Goal: Book appointment/travel/reservation

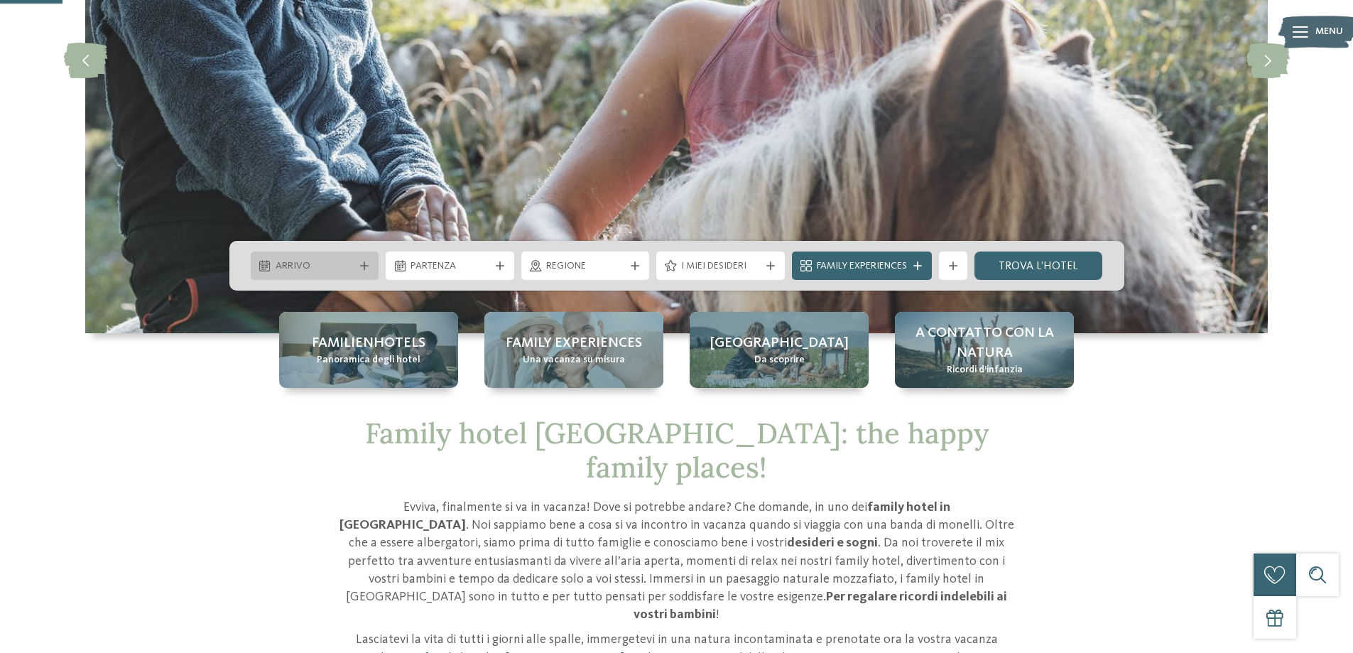
click at [352, 271] on span "Arrivo" at bounding box center [315, 266] width 79 height 14
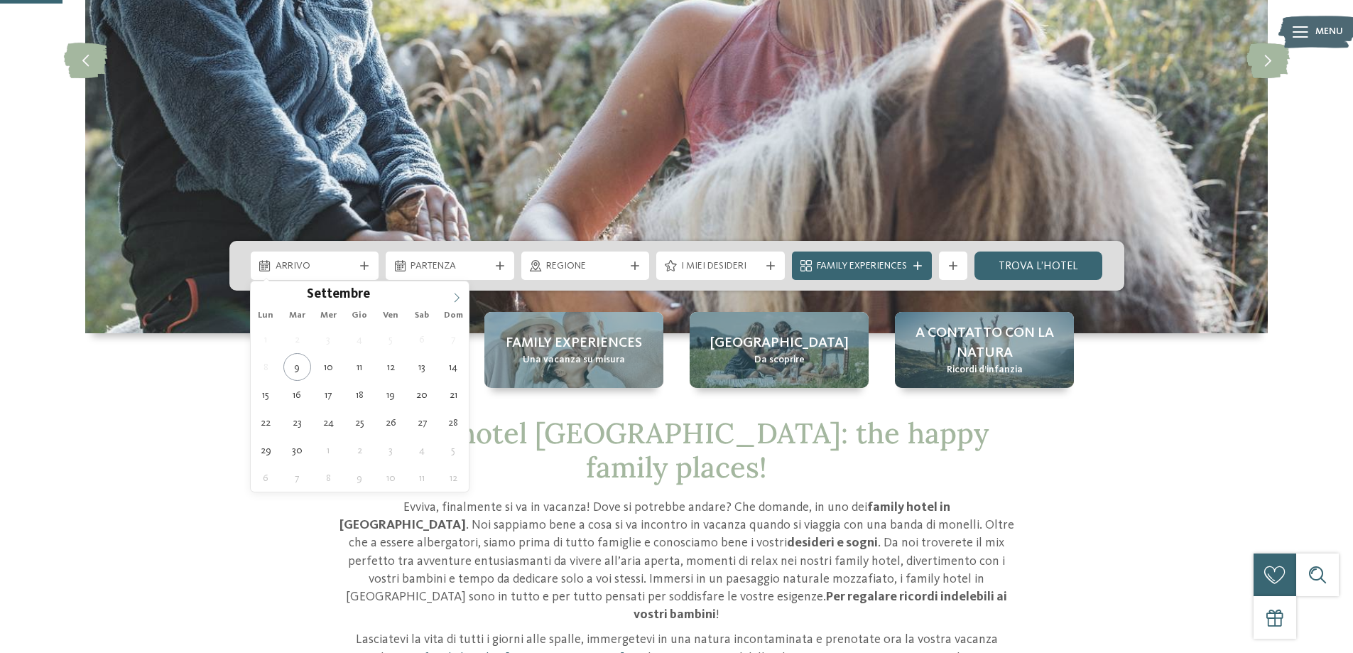
click at [446, 296] on span at bounding box center [457, 293] width 24 height 24
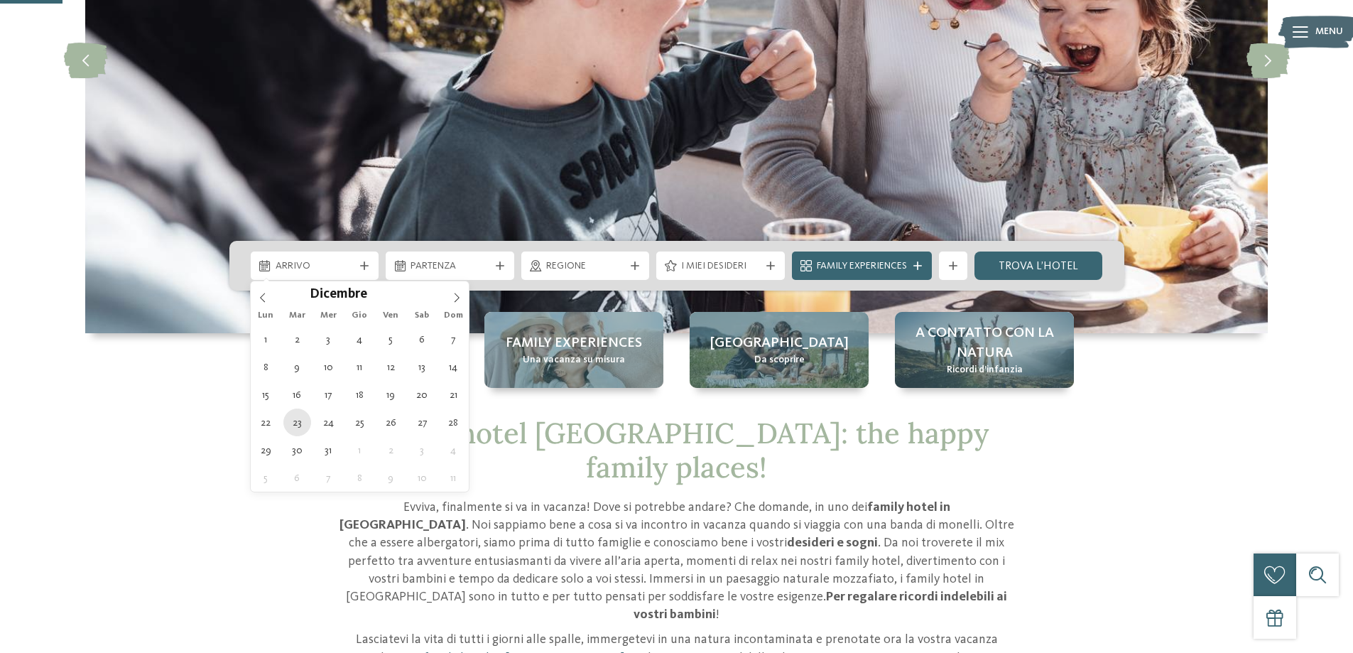
type div "23.12.2025"
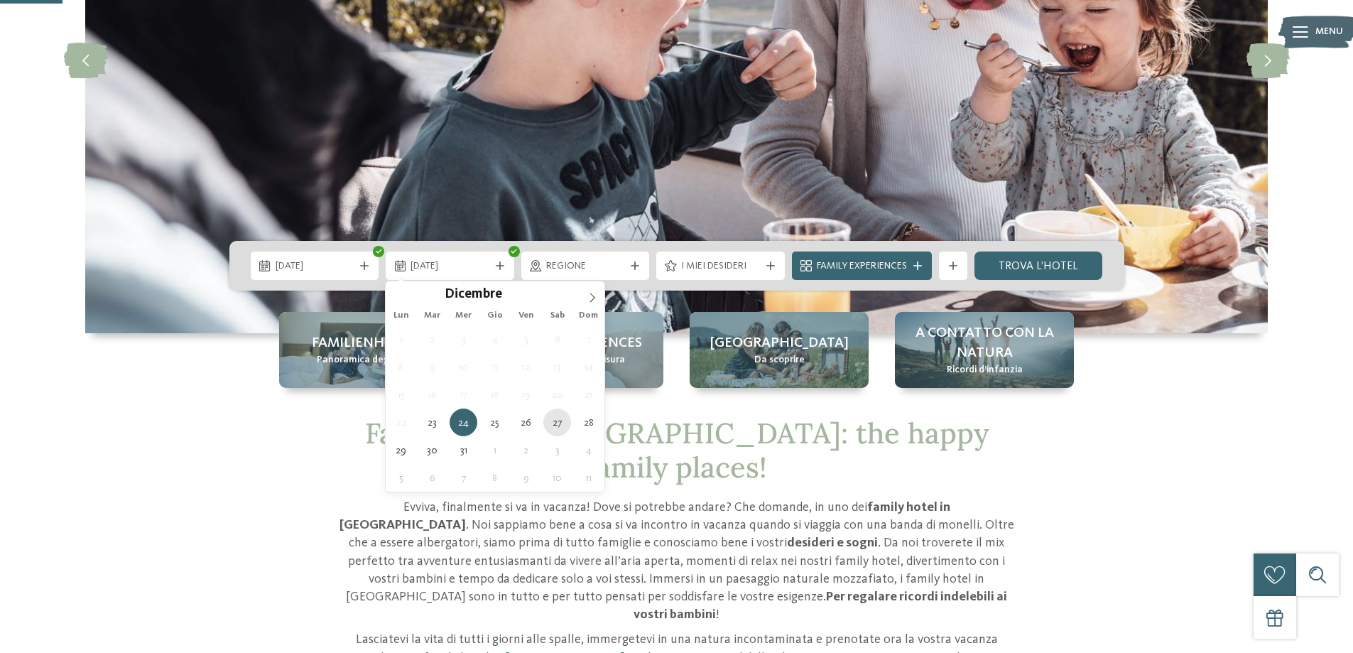
type div "27.12.2025"
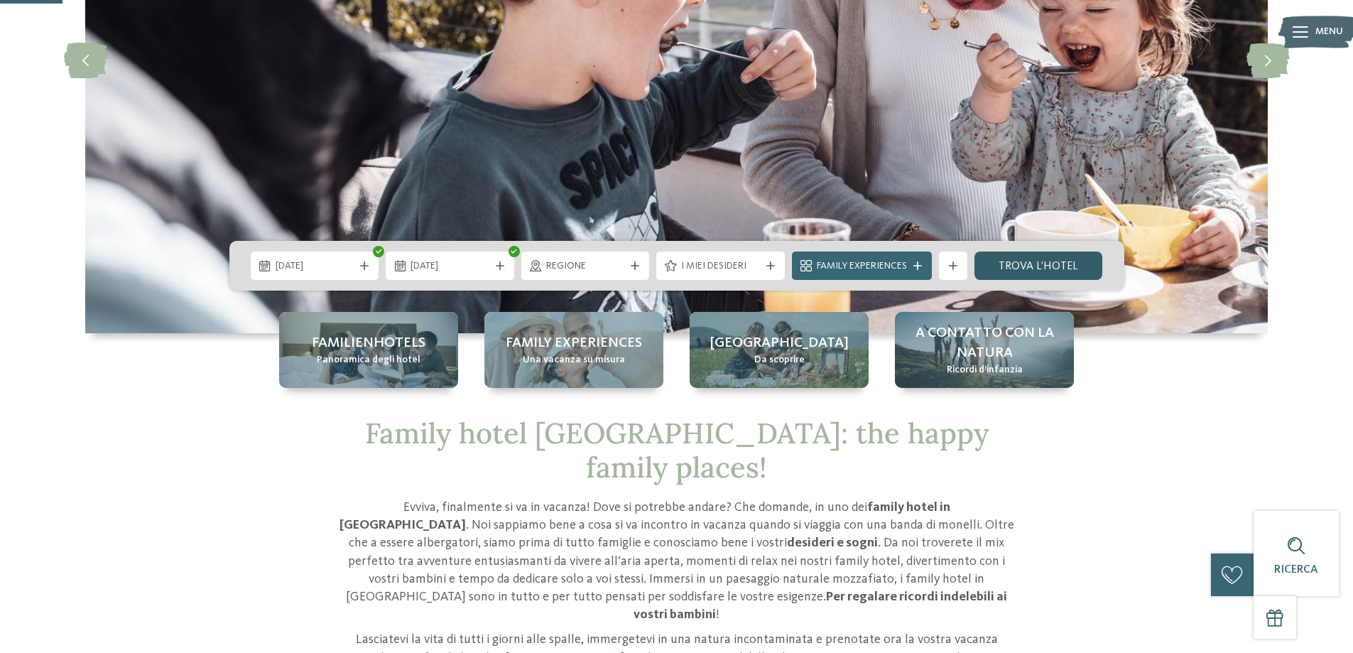
click at [1023, 271] on link "trova l’hotel" at bounding box center [1038, 265] width 129 height 28
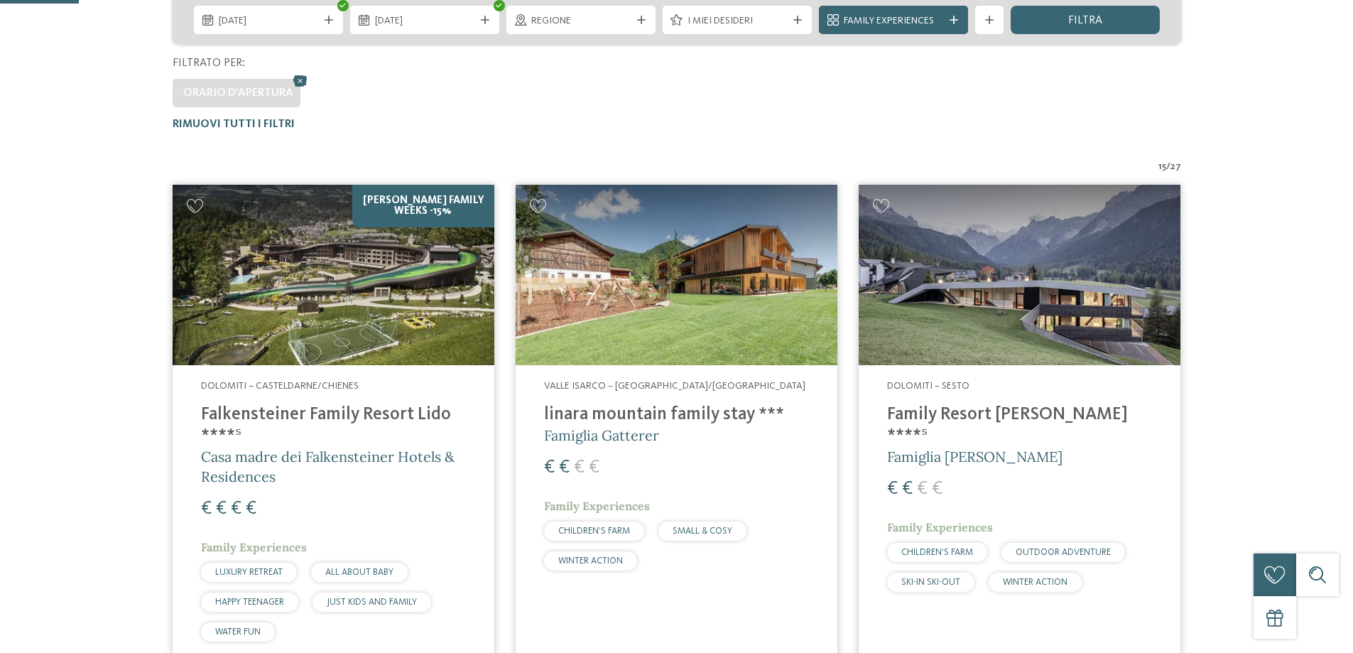
scroll to position [447, 0]
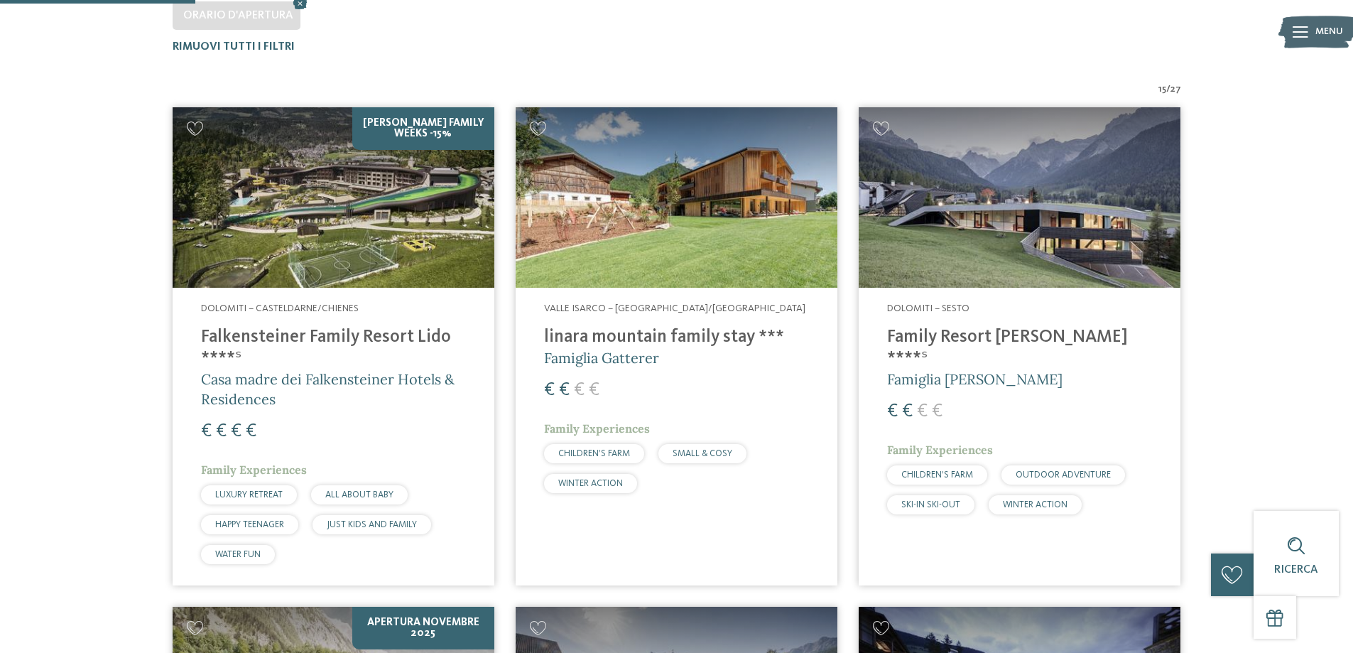
click at [784, 224] on img at bounding box center [677, 197] width 322 height 181
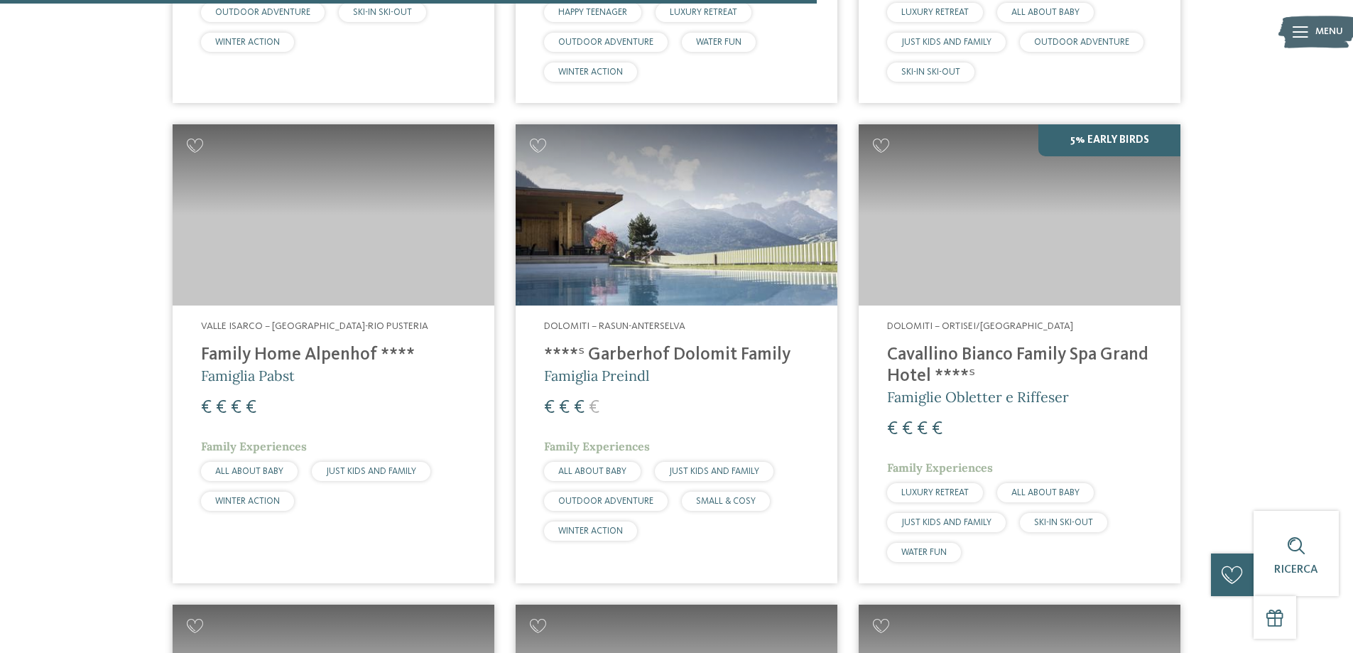
scroll to position [1300, 0]
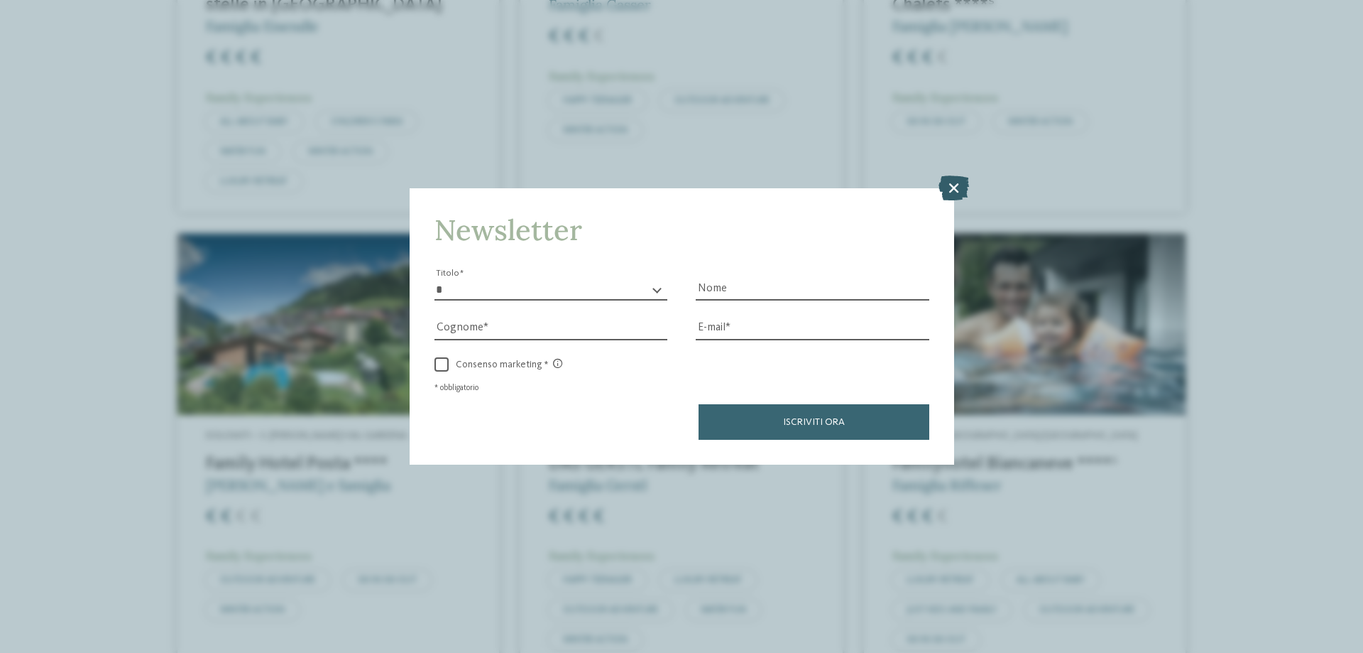
click at [957, 192] on icon at bounding box center [954, 187] width 31 height 25
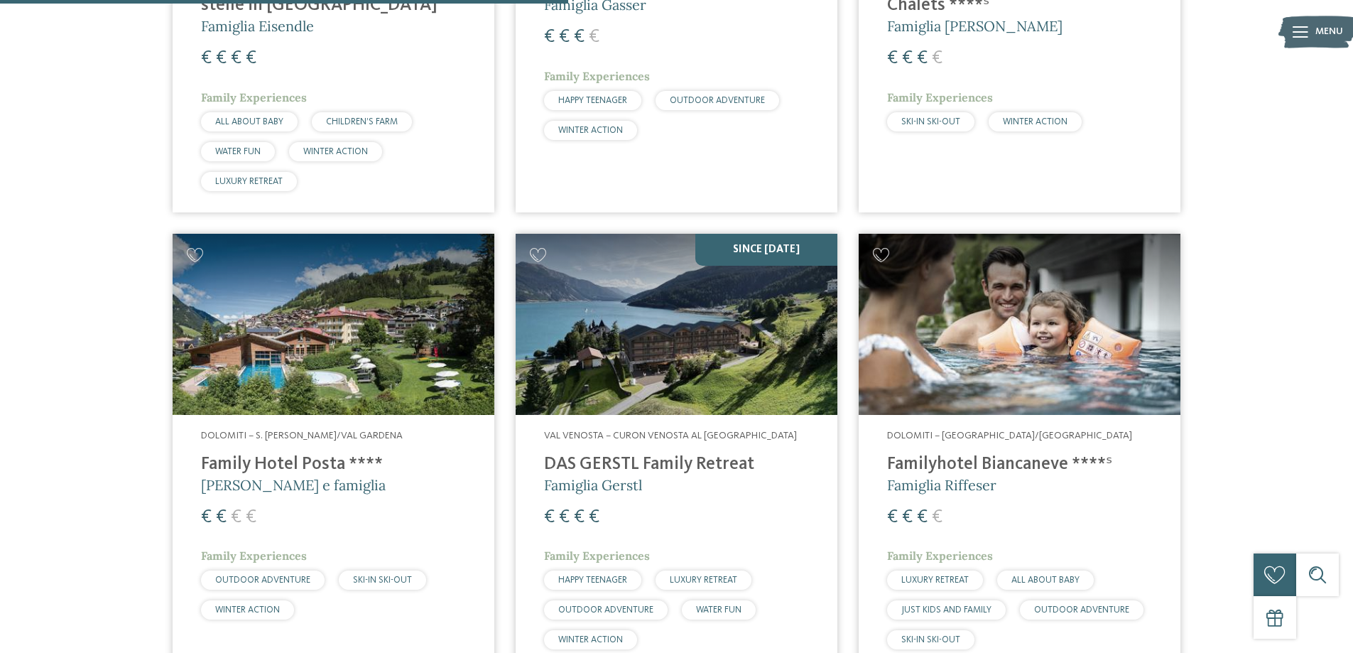
drag, startPoint x: 963, startPoint y: 464, endPoint x: 1038, endPoint y: 468, distance: 74.6
click at [962, 466] on h4 "Familyhotel Biancaneve ****ˢ" at bounding box center [1019, 464] width 265 height 21
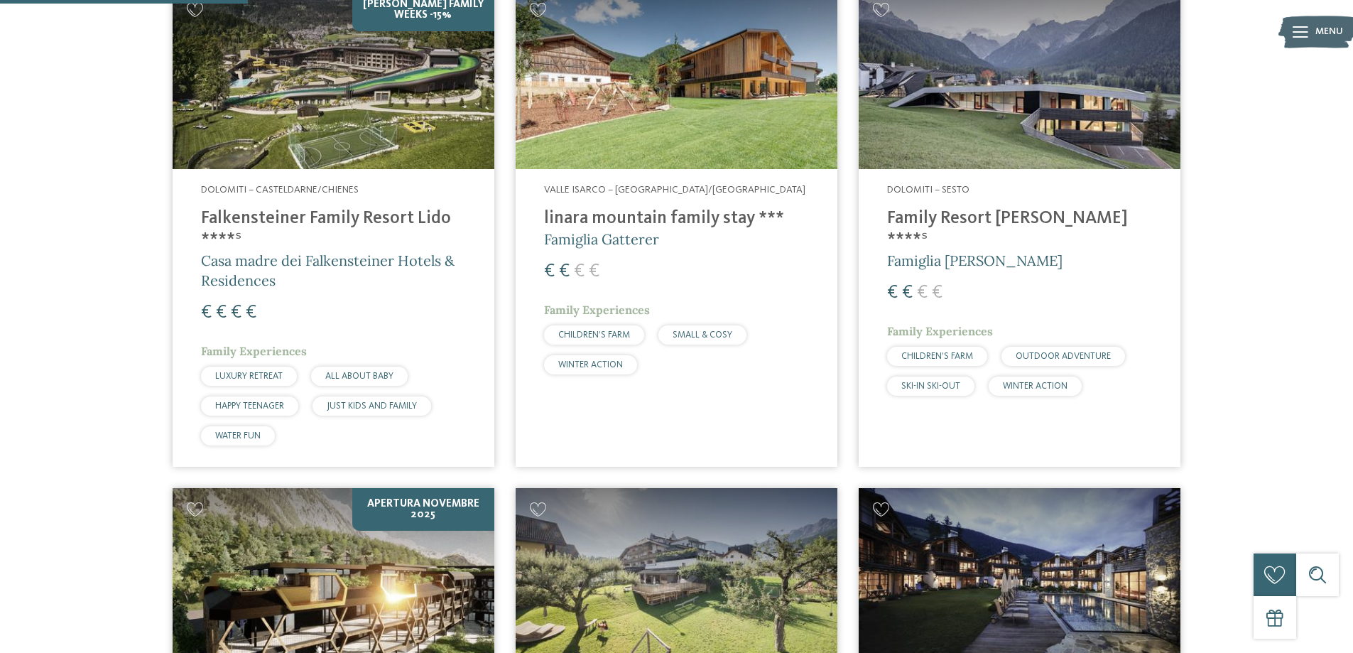
scroll to position [447, 0]
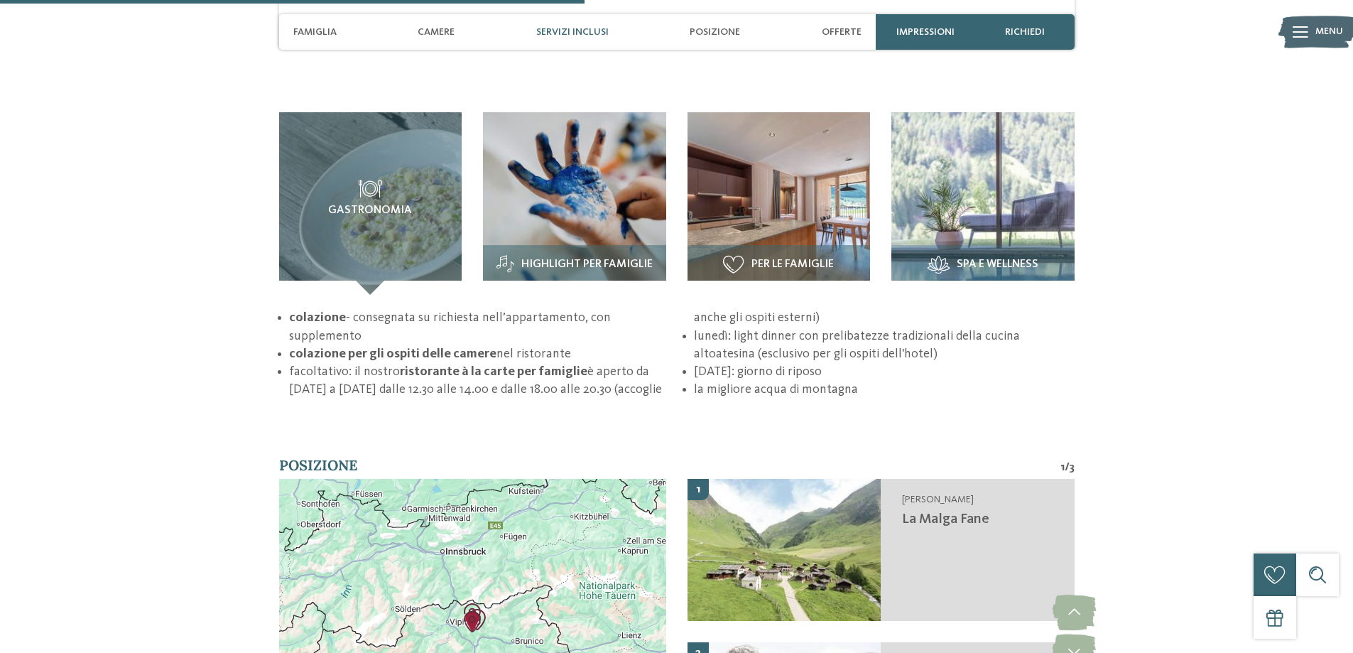
scroll to position [1988, 0]
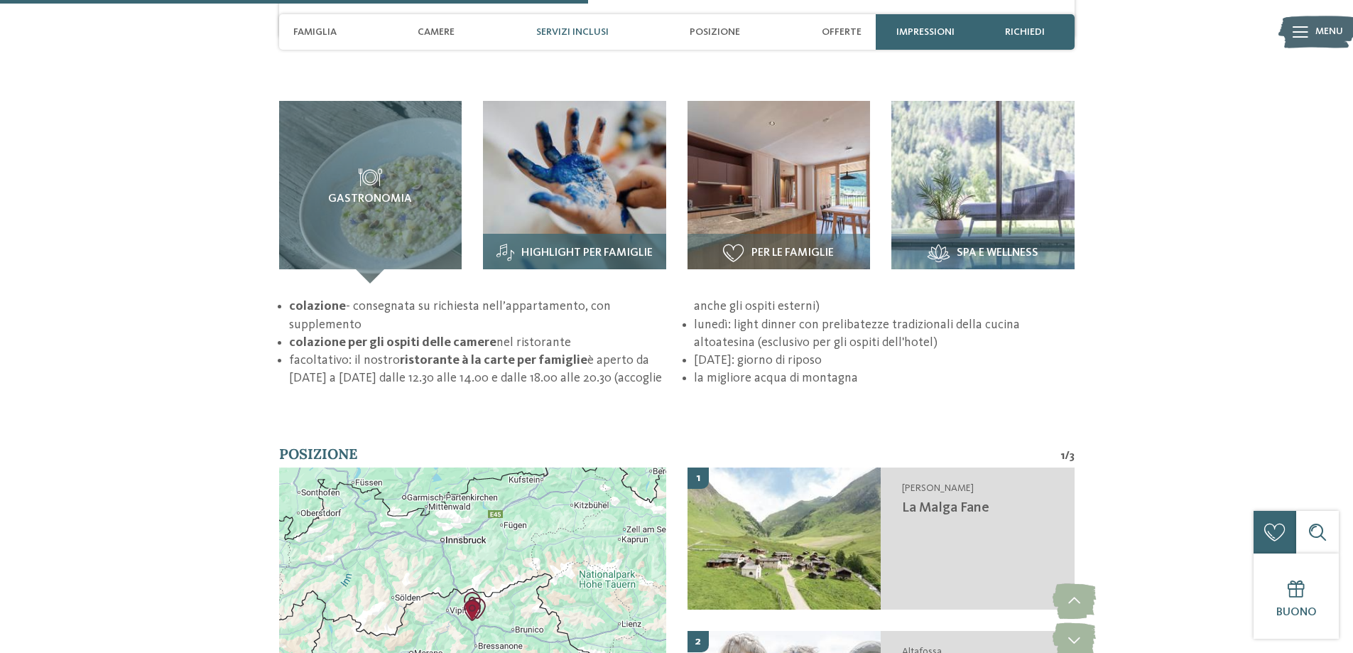
click at [570, 167] on img at bounding box center [574, 192] width 183 height 183
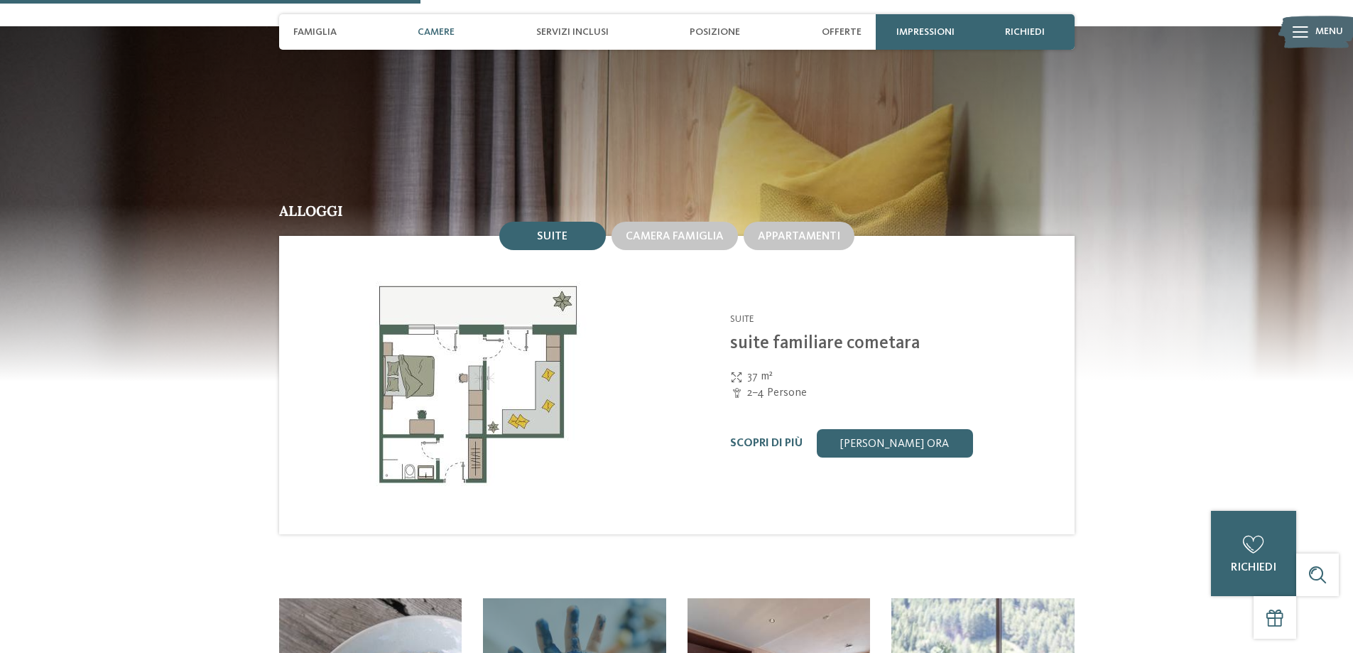
scroll to position [994, 0]
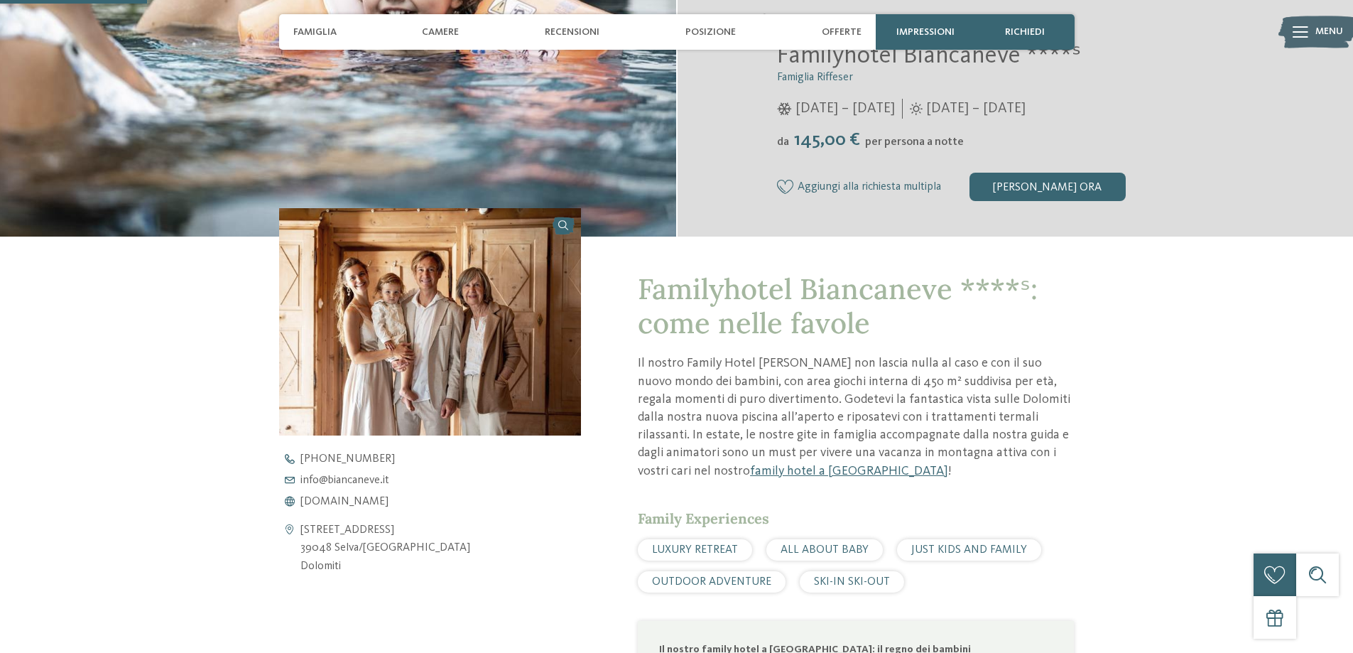
scroll to position [426, 0]
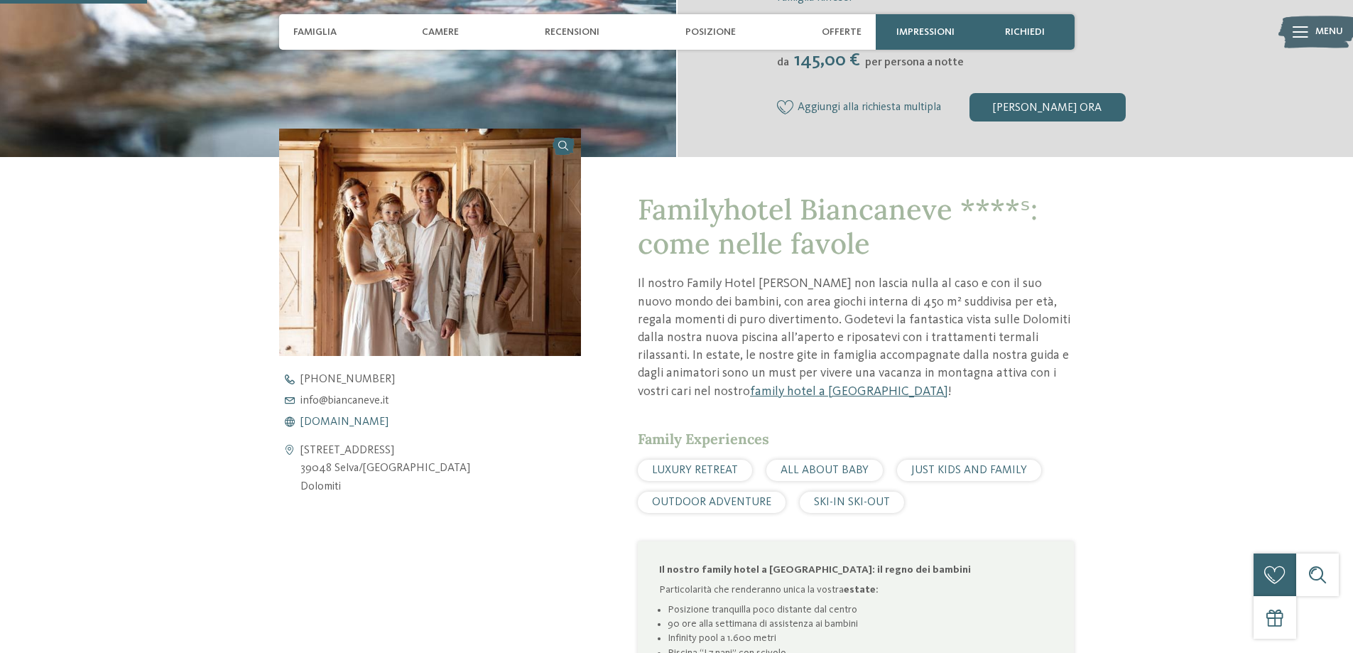
click at [364, 426] on span "[DOMAIN_NAME]" at bounding box center [344, 421] width 88 height 11
